Goal: Use online tool/utility: Utilize a website feature to perform a specific function

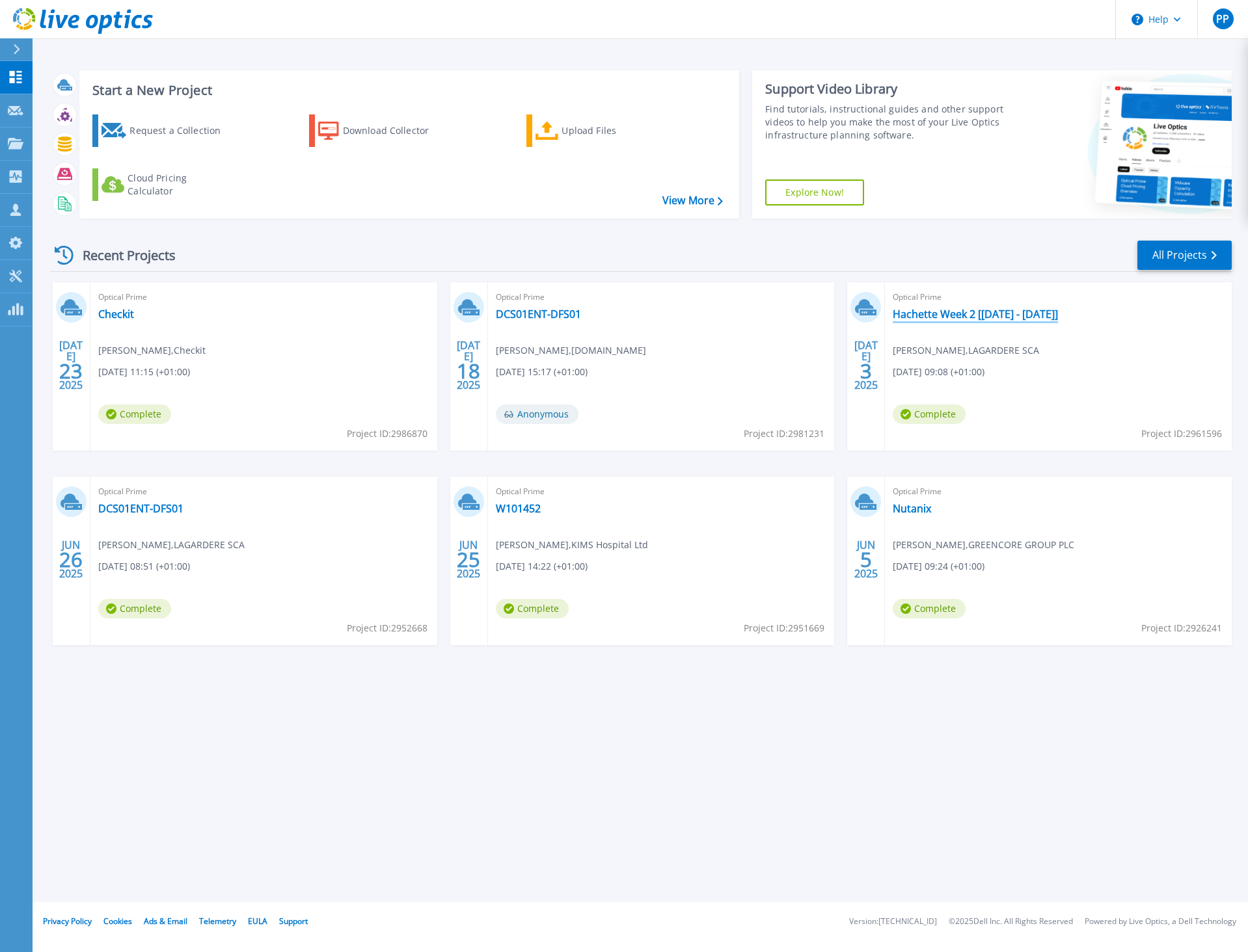
click at [908, 309] on link "Hachette Week 2 [[DATE] - [DATE]]" at bounding box center [975, 314] width 165 height 13
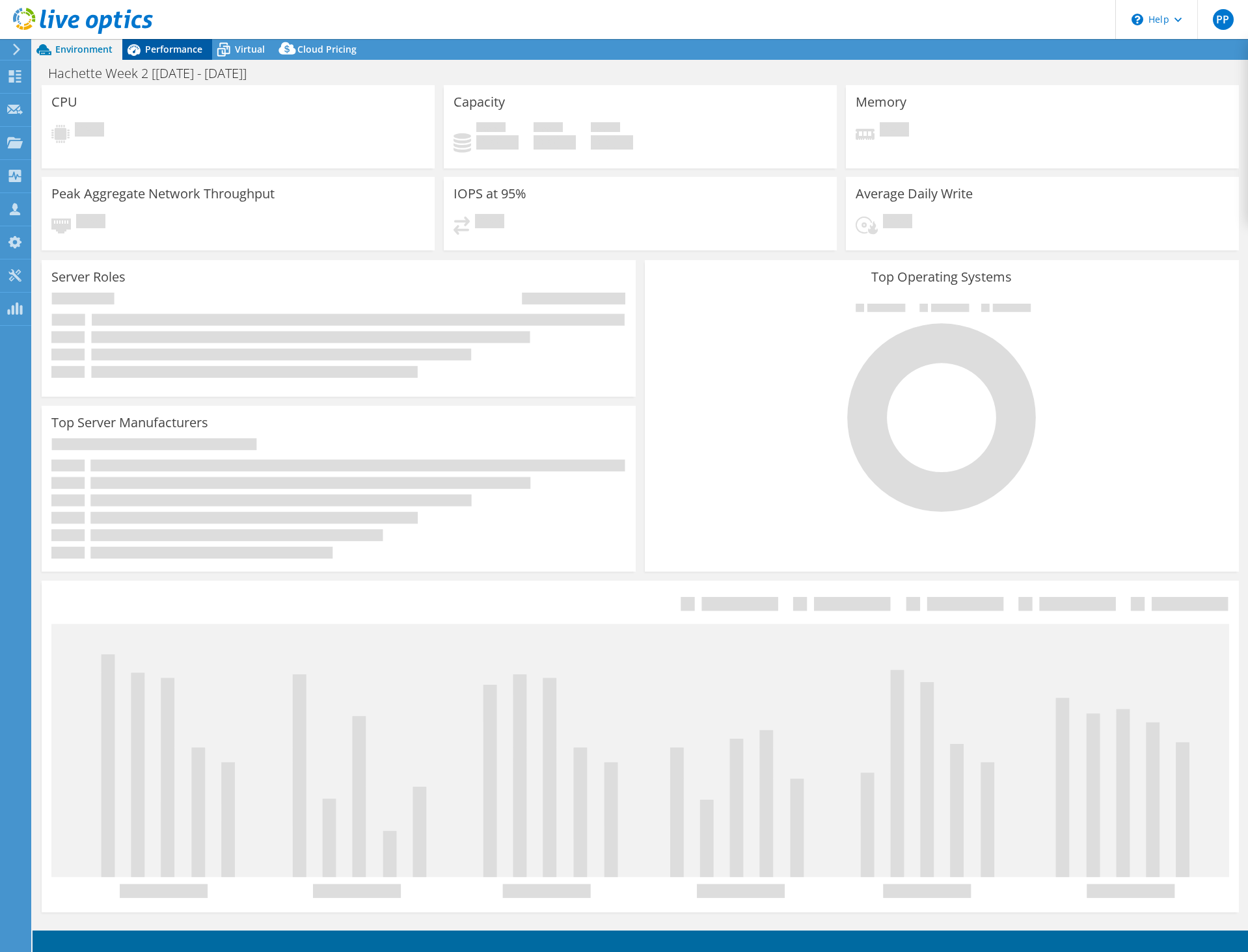
select select "USD"
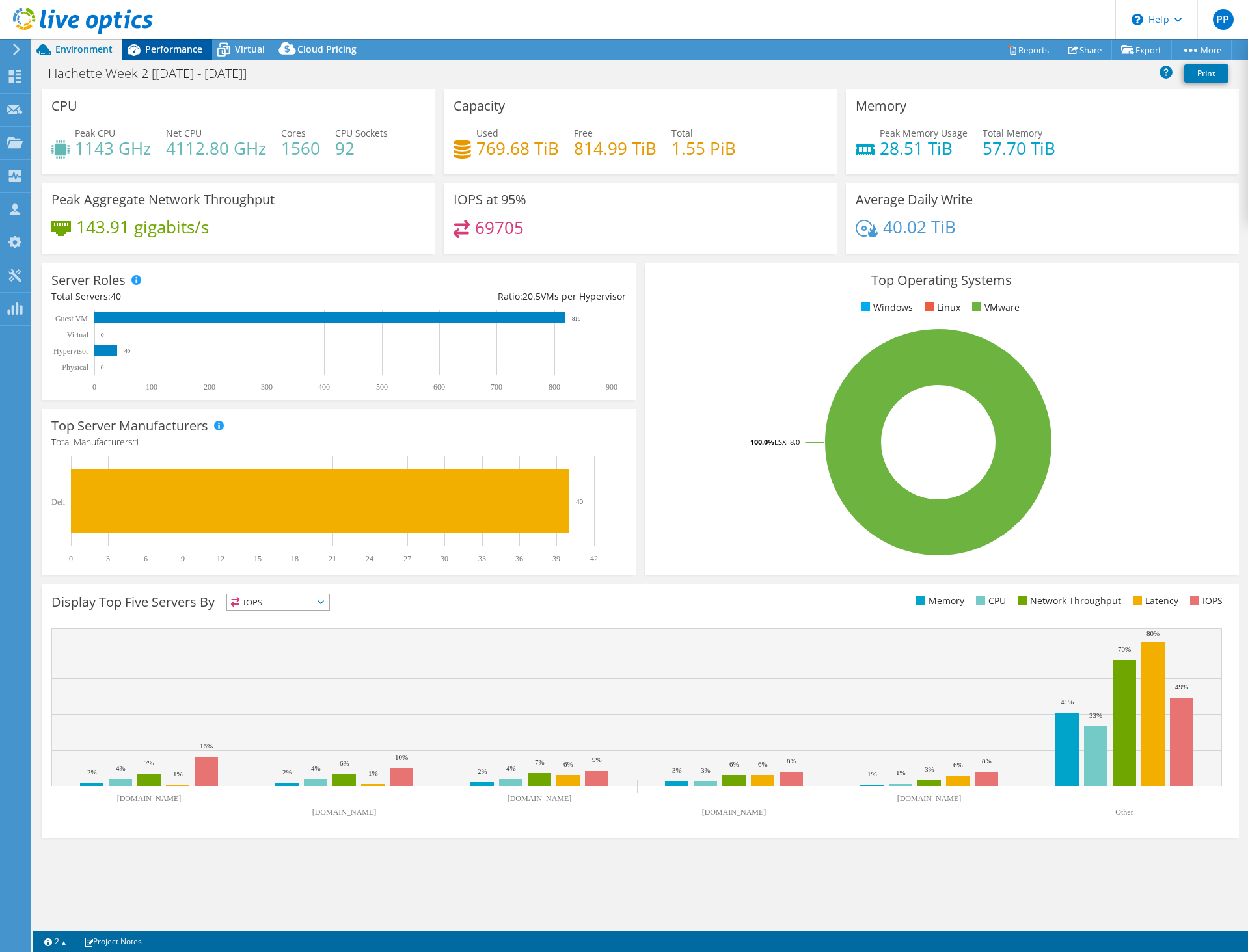
click at [157, 52] on span "Performance" at bounding box center [173, 49] width 57 height 12
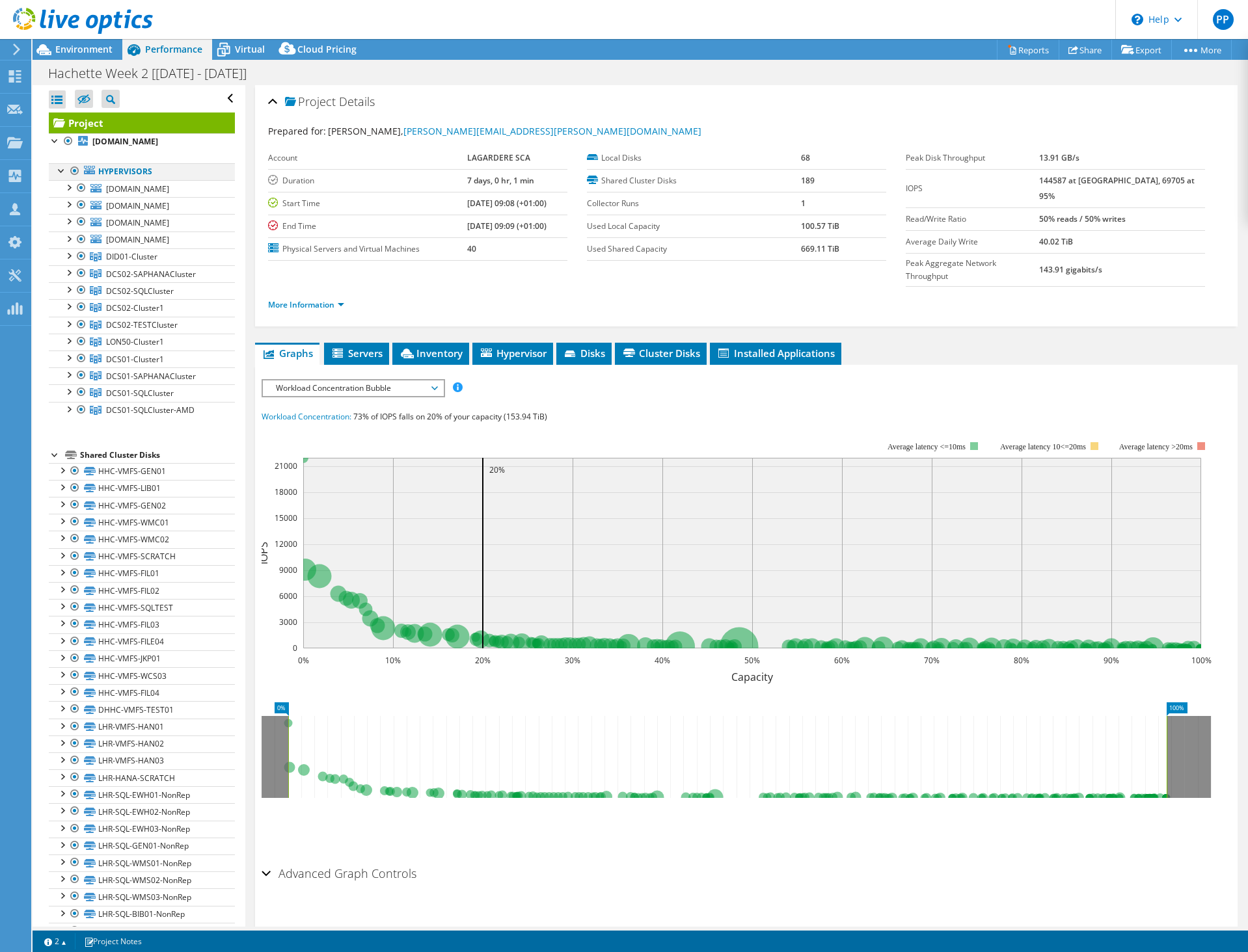
click at [75, 179] on div at bounding box center [75, 171] width 13 height 16
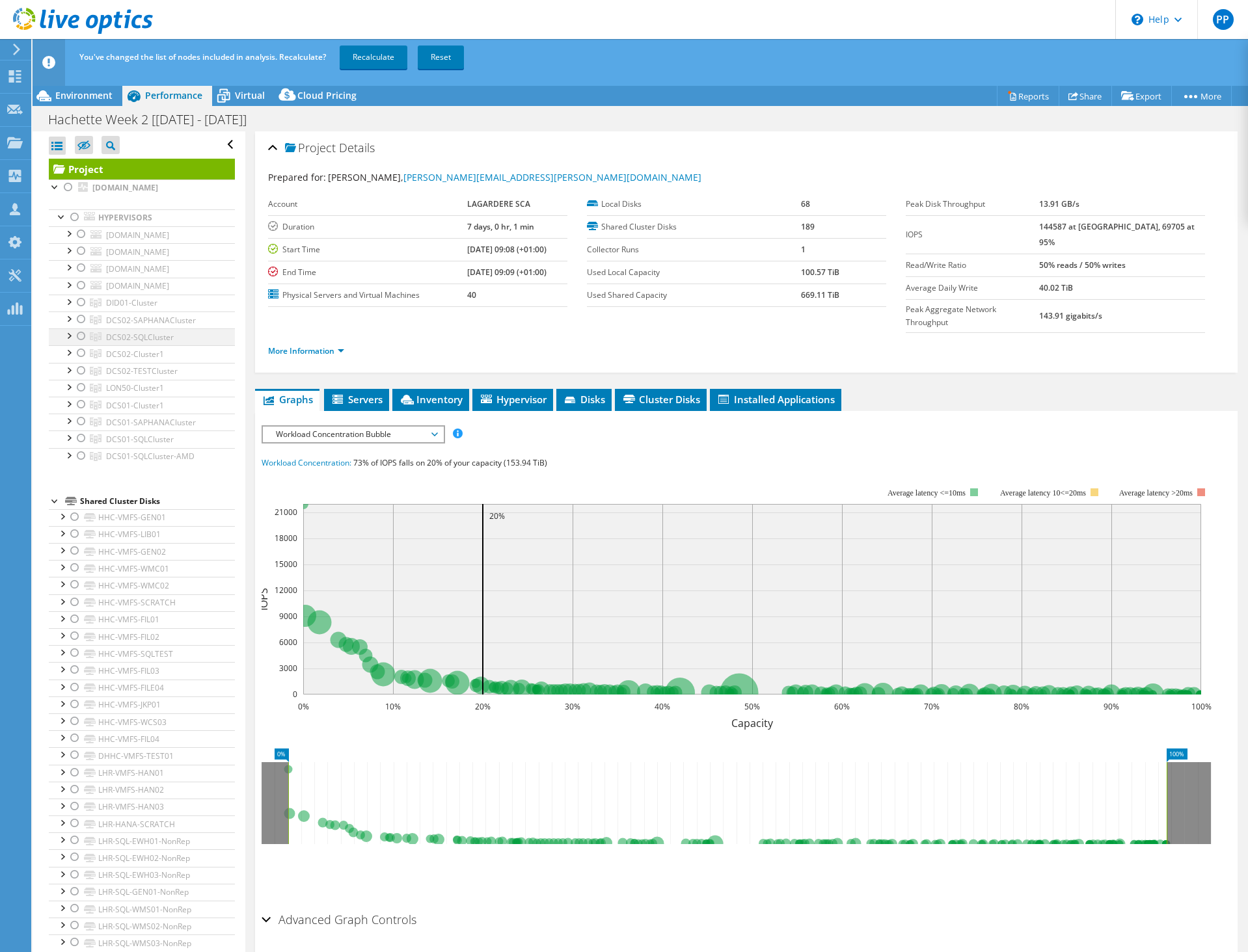
click at [83, 344] on div at bounding box center [81, 337] width 13 height 16
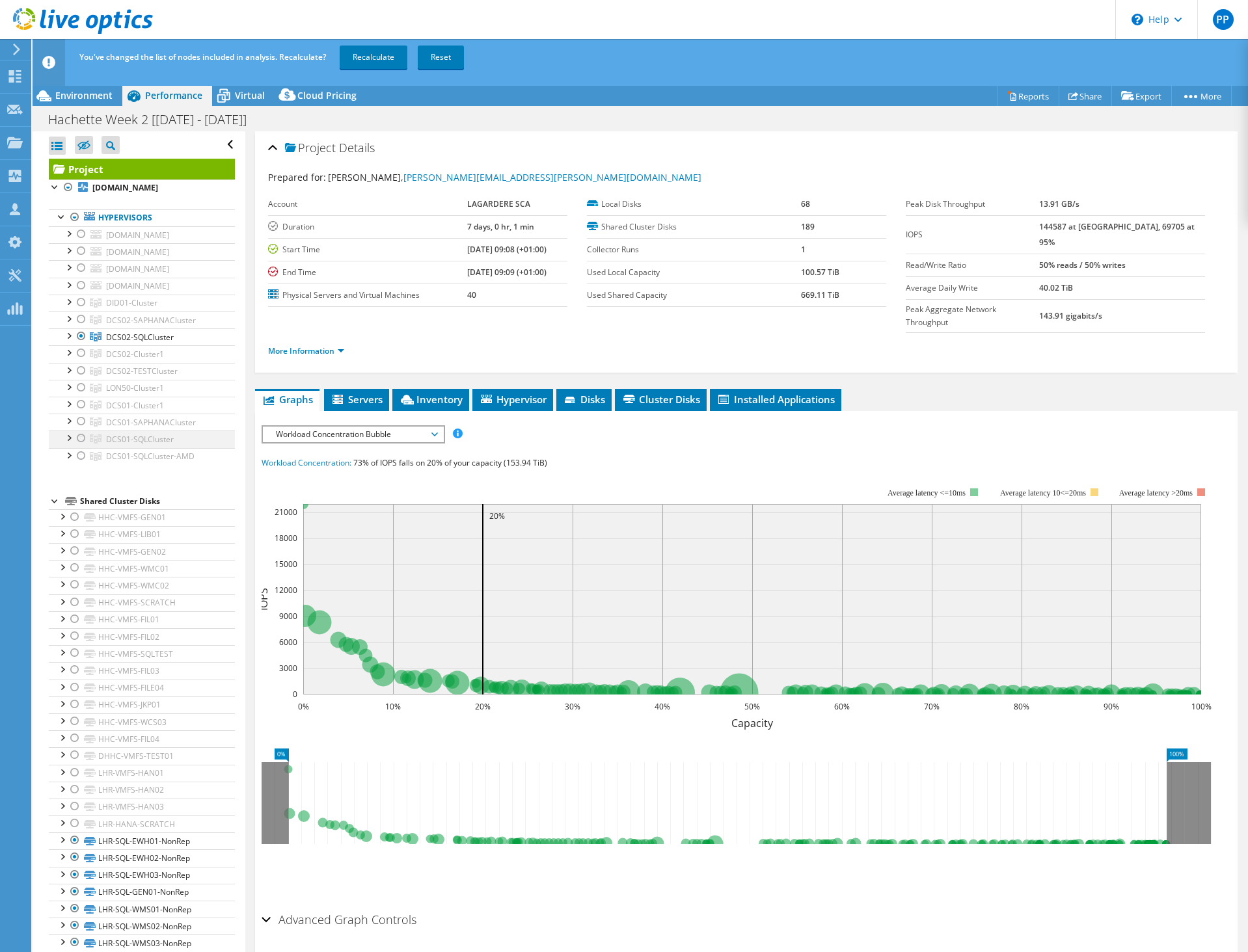
click at [86, 446] on div at bounding box center [81, 438] width 13 height 16
click at [384, 53] on link "Recalculate" at bounding box center [373, 57] width 68 height 24
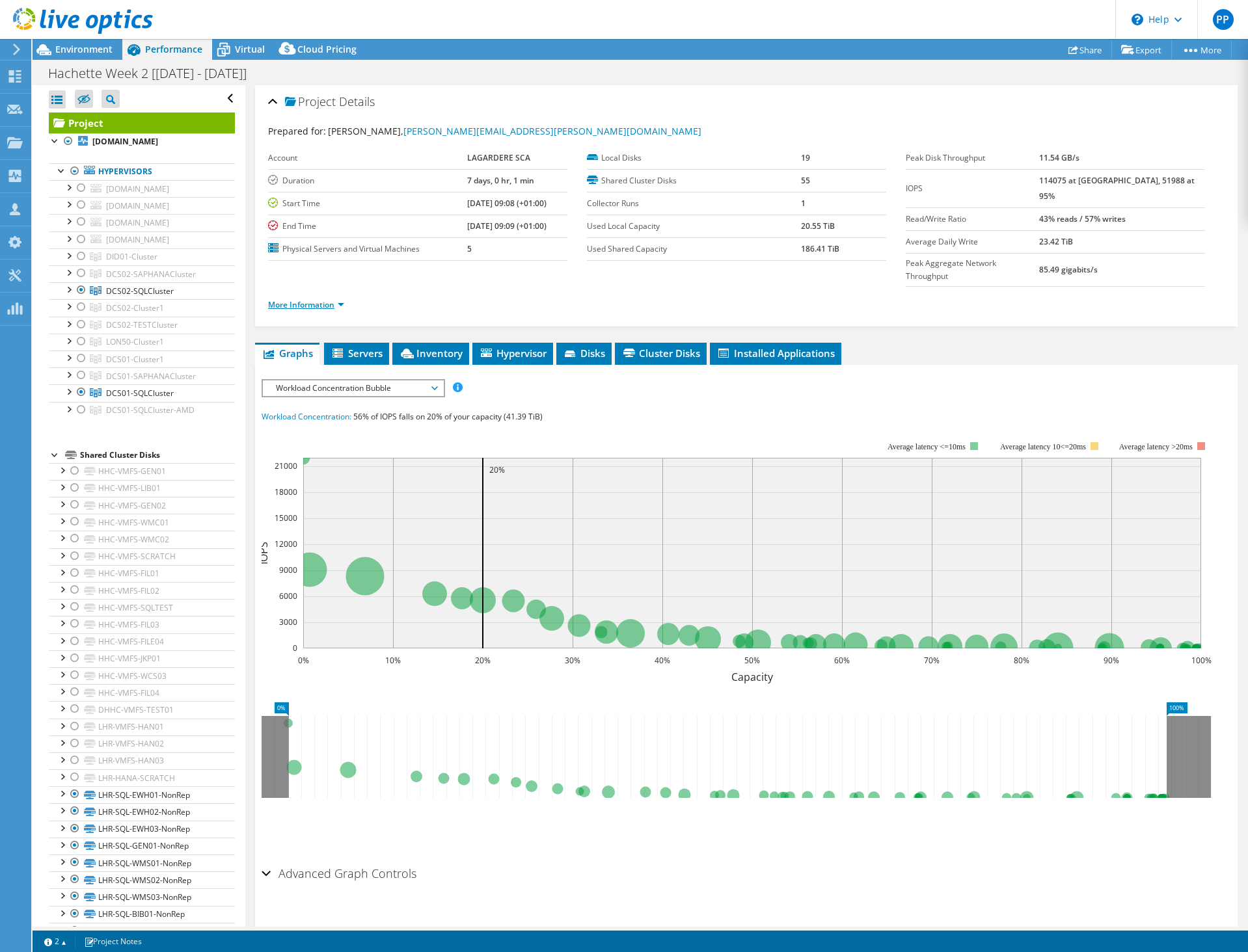
click at [317, 299] on link "More Information" at bounding box center [306, 304] width 76 height 11
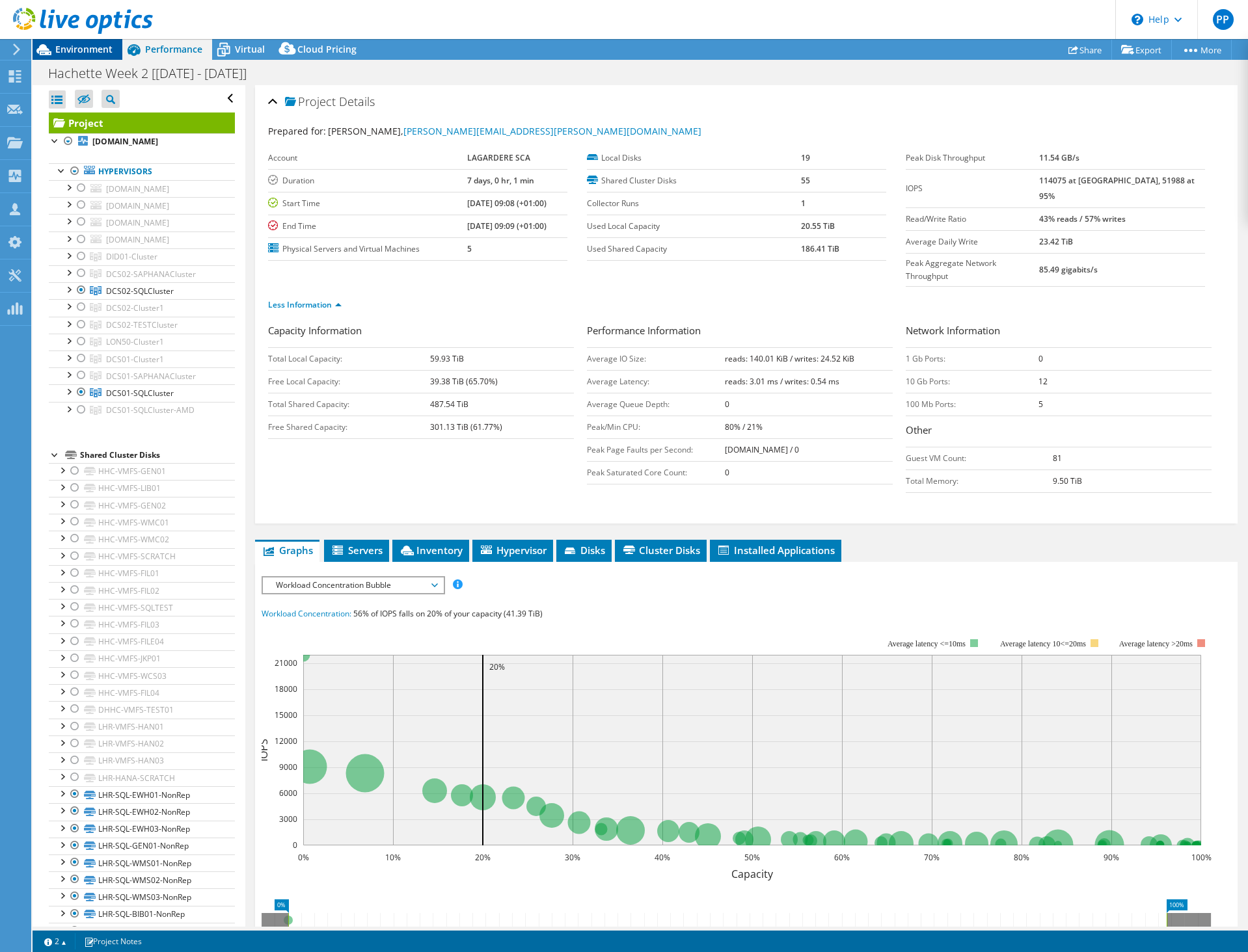
click at [75, 46] on span "Environment" at bounding box center [83, 49] width 57 height 12
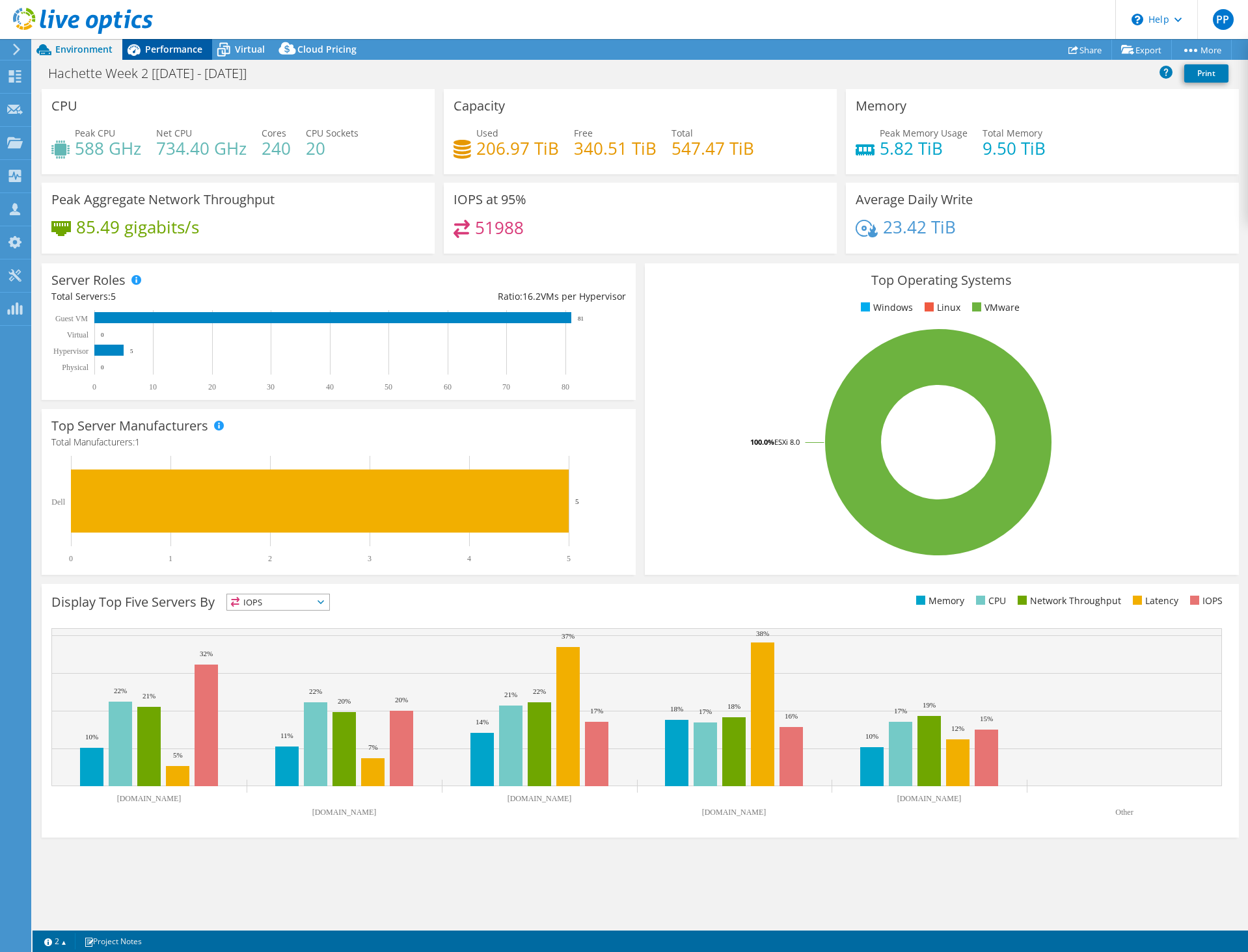
click at [161, 44] on span "Performance" at bounding box center [173, 49] width 57 height 12
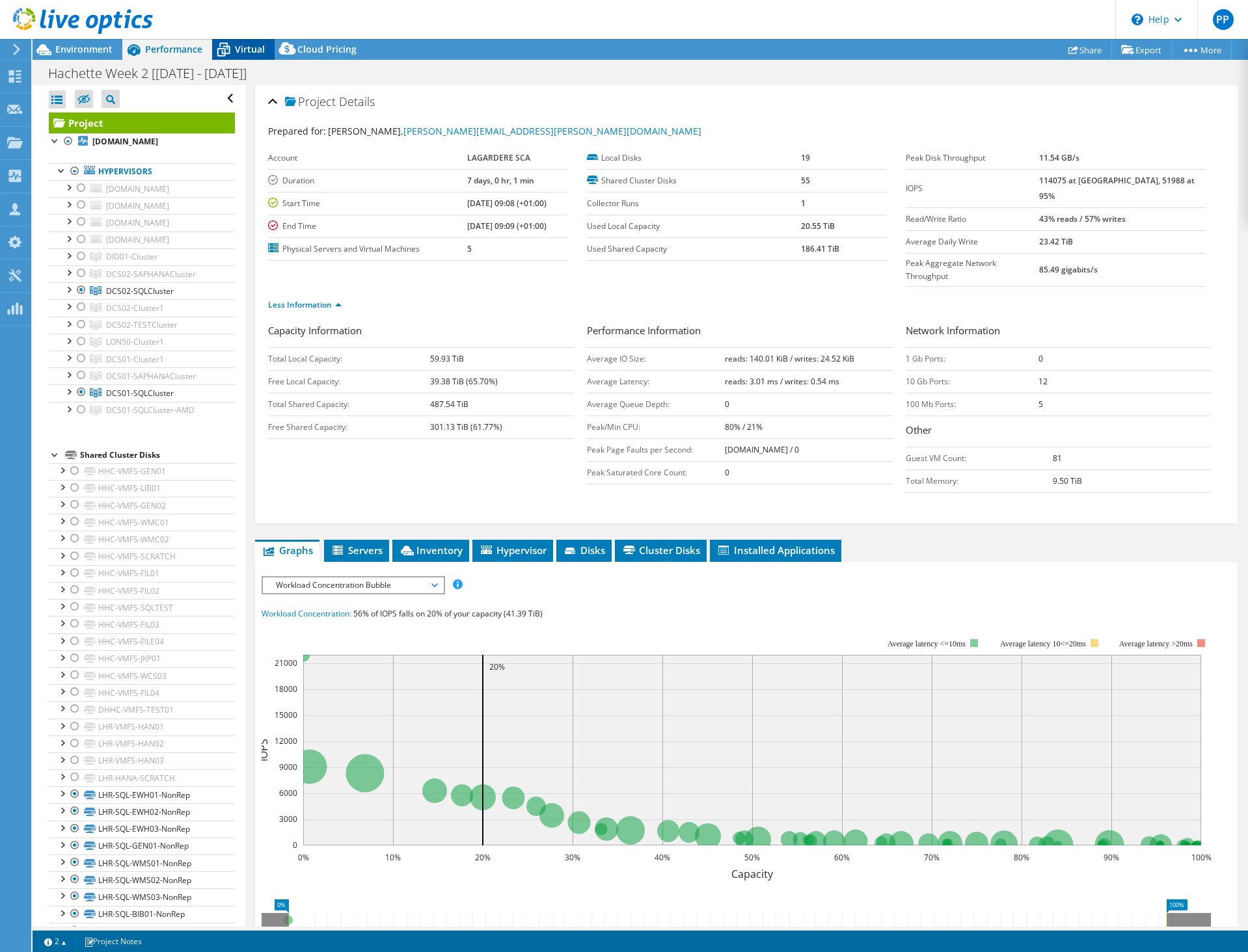
click at [224, 47] on icon at bounding box center [224, 50] width 23 height 23
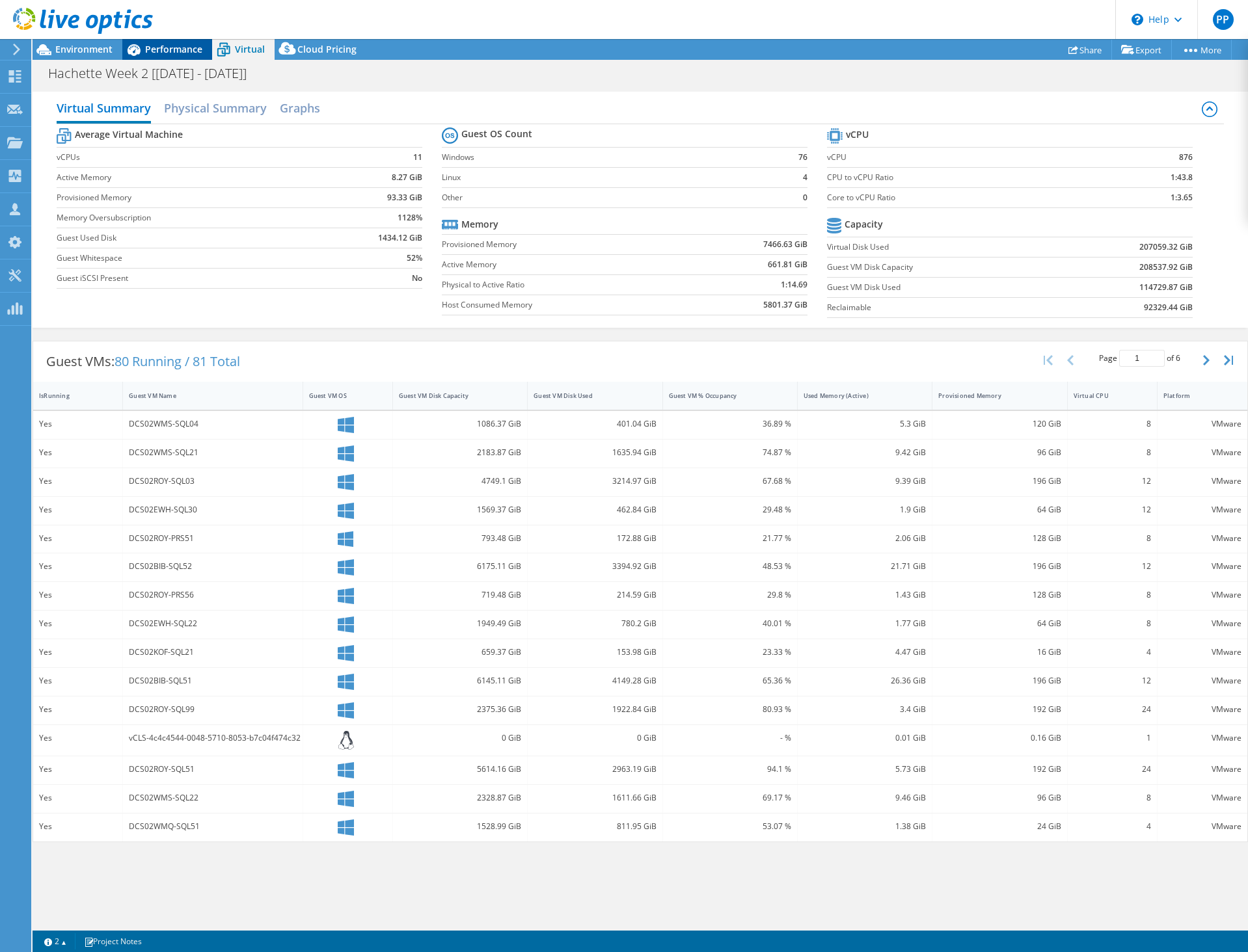
click at [141, 46] on icon at bounding box center [133, 50] width 23 height 23
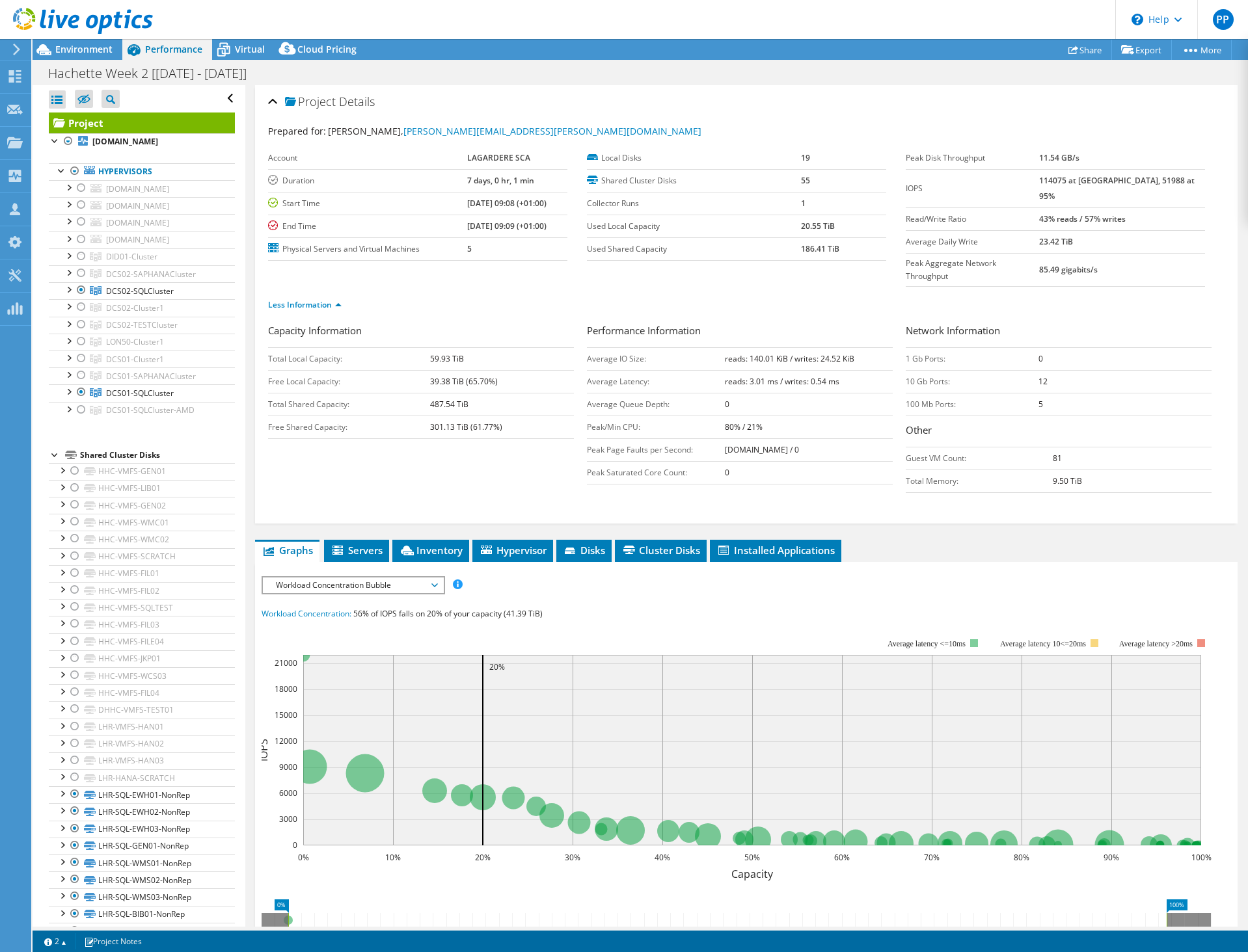
click at [150, 46] on span "Performance" at bounding box center [173, 49] width 57 height 12
click at [76, 179] on div at bounding box center [75, 171] width 13 height 16
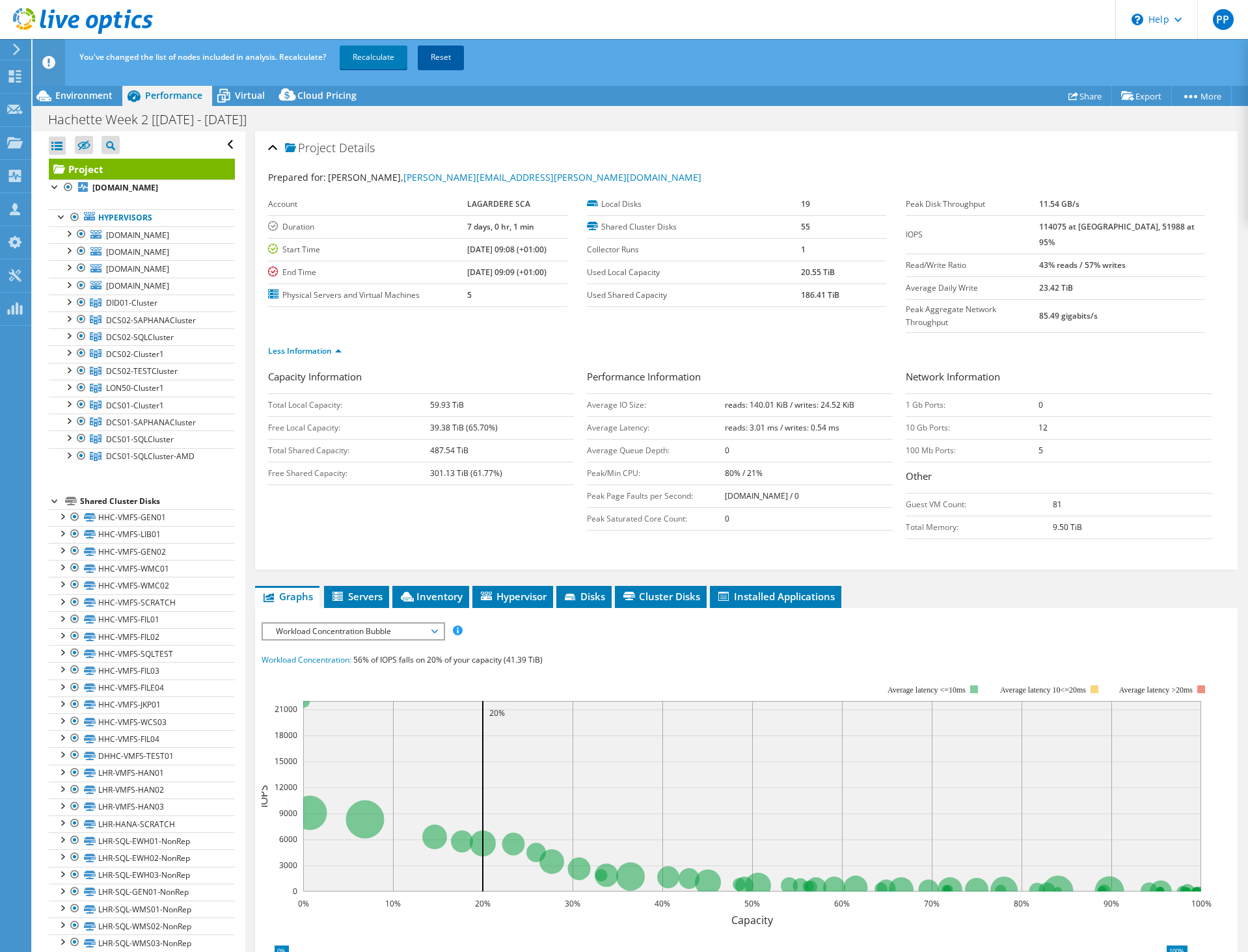
click at [440, 53] on link "Reset" at bounding box center [440, 57] width 46 height 24
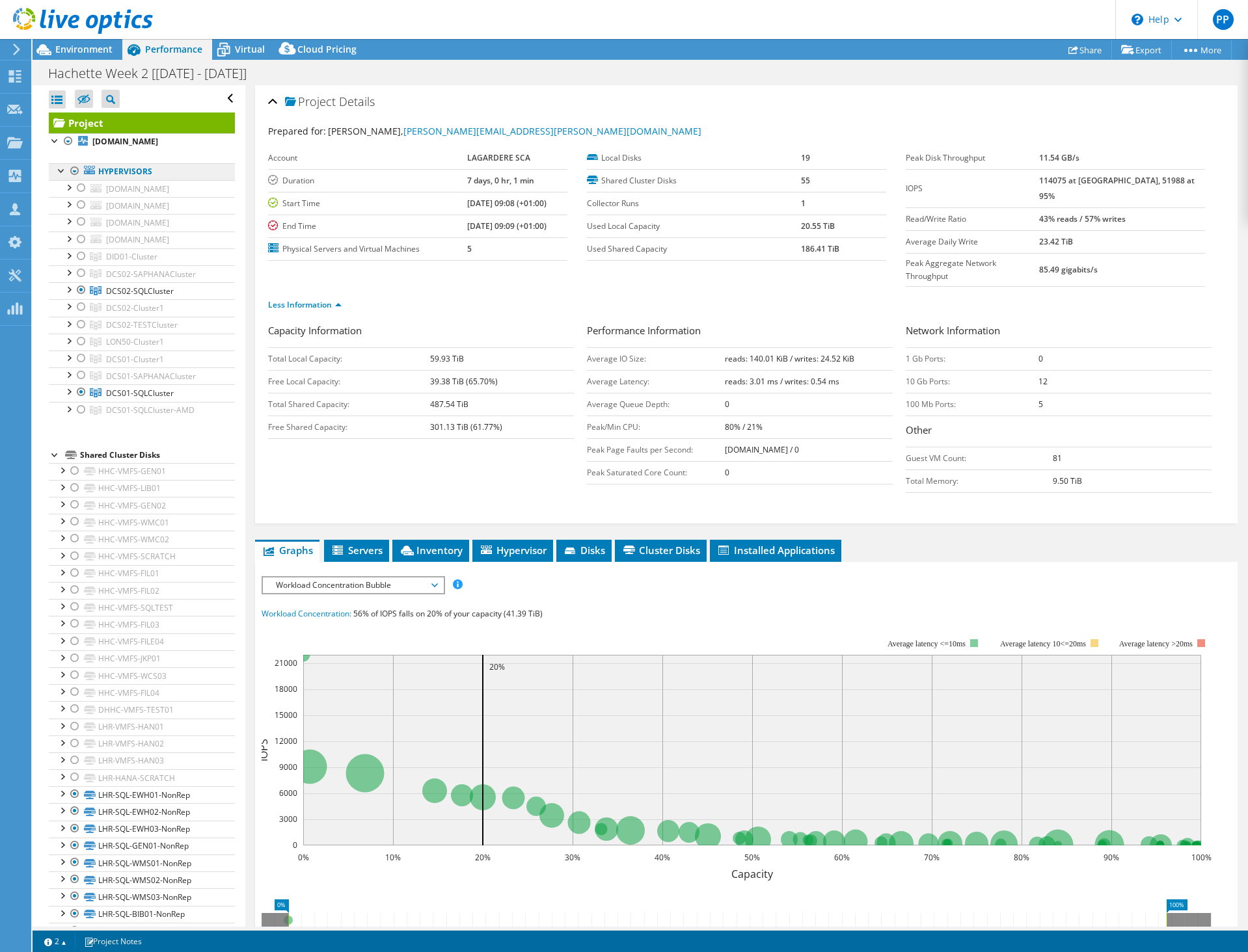
click at [97, 180] on link "Hypervisors" at bounding box center [142, 171] width 186 height 17
click at [72, 176] on div at bounding box center [75, 171] width 13 height 16
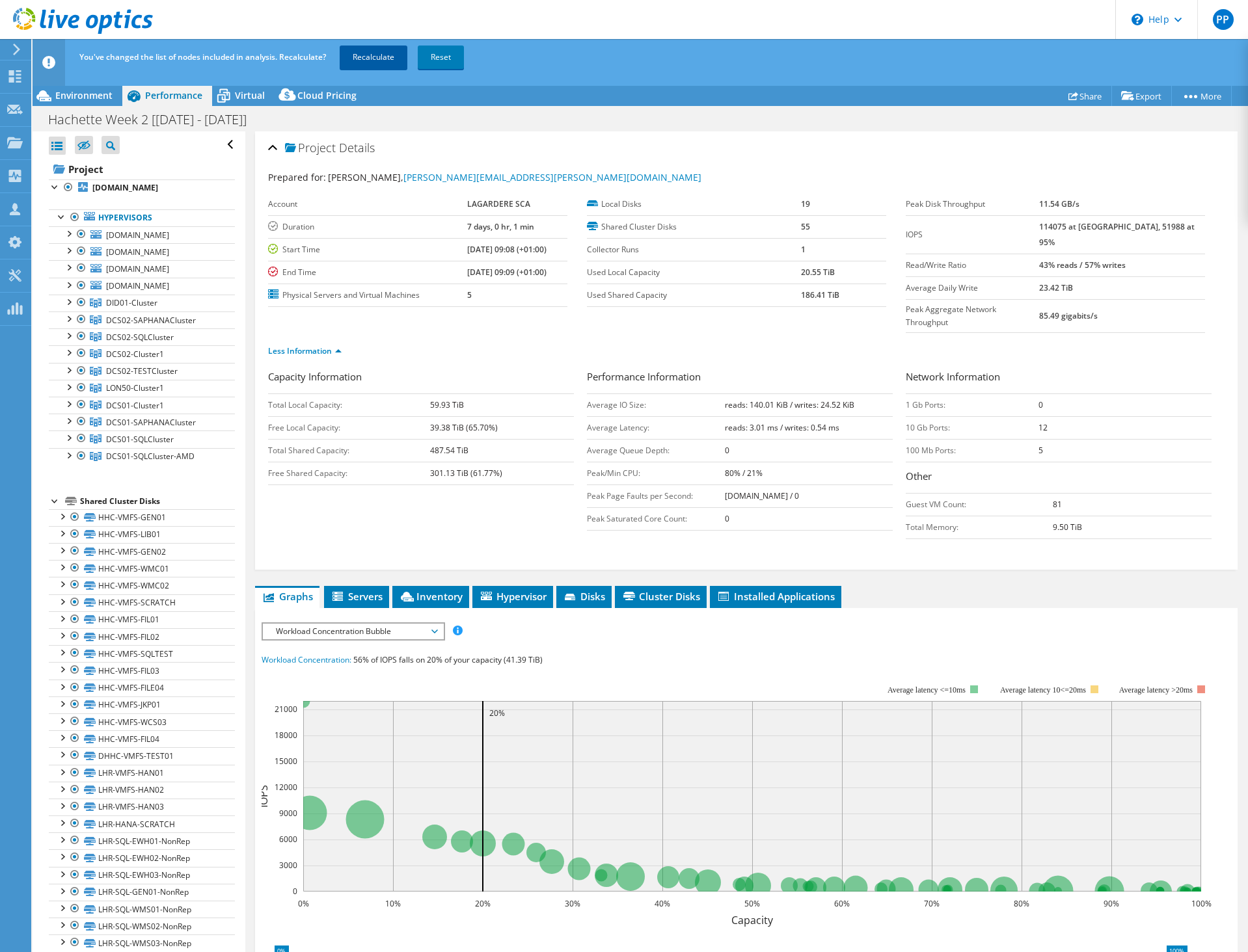
click at [386, 56] on link "Recalculate" at bounding box center [373, 57] width 68 height 24
click at [246, 89] on div "Virtual" at bounding box center [243, 96] width 62 height 21
